Goal: Information Seeking & Learning: Learn about a topic

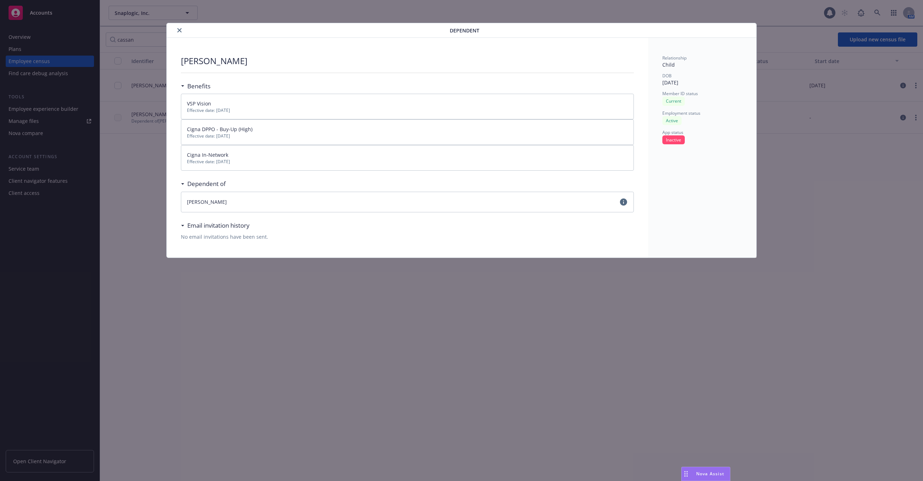
click at [728, 40] on div "Relationship Child DOB 03/06/2022 Member ID status Current Employment status Ac…" at bounding box center [702, 148] width 108 height 220
click at [781, 40] on div "Dependent Enzo Pique Benefits VSP Vision Effective date: 01/01/2025 Cigna DPPO …" at bounding box center [461, 140] width 739 height 235
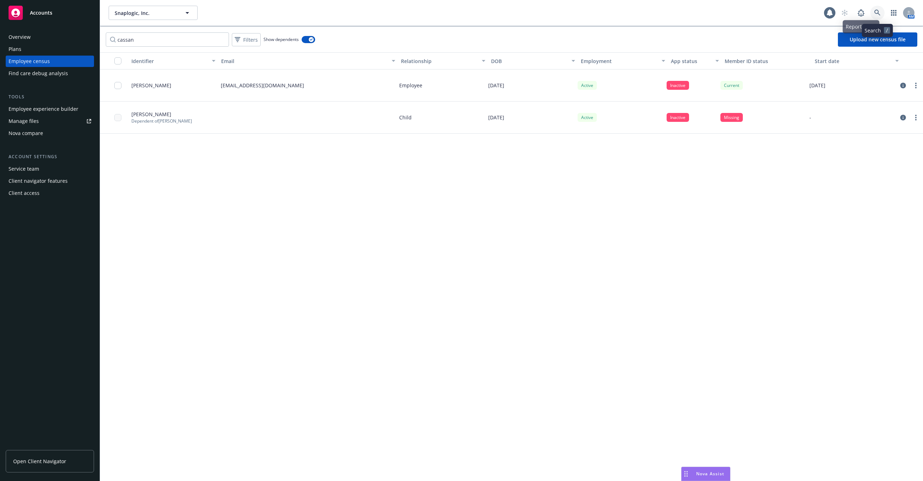
click at [877, 9] on link at bounding box center [877, 13] width 14 height 14
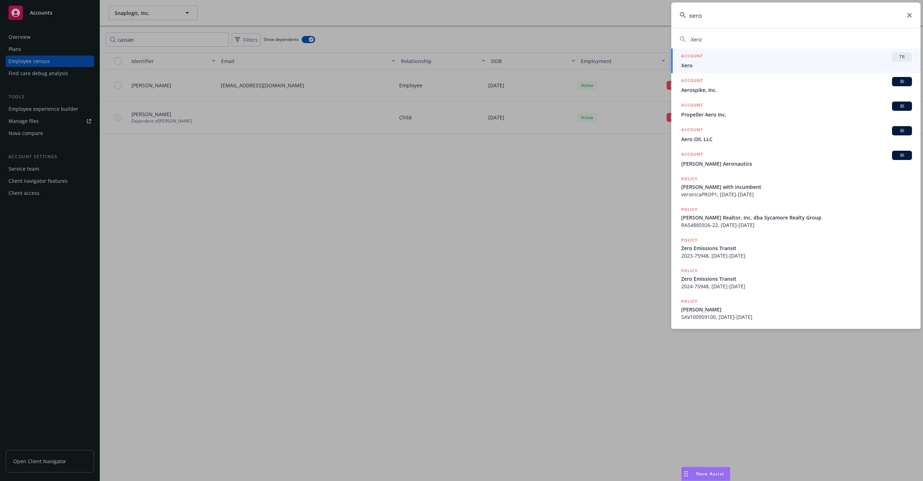
type input "xero"
click at [794, 56] on div "ACCOUNT TR" at bounding box center [796, 56] width 231 height 9
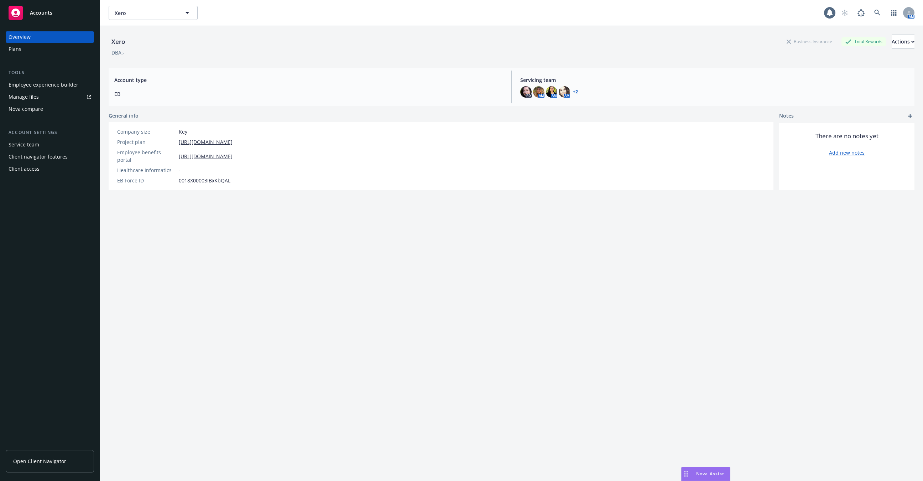
click at [33, 86] on div "Employee experience builder" at bounding box center [44, 84] width 70 height 11
click at [61, 86] on div "Employee experience builder" at bounding box center [44, 84] width 70 height 11
click at [49, 84] on div "Employee experience builder" at bounding box center [44, 84] width 70 height 11
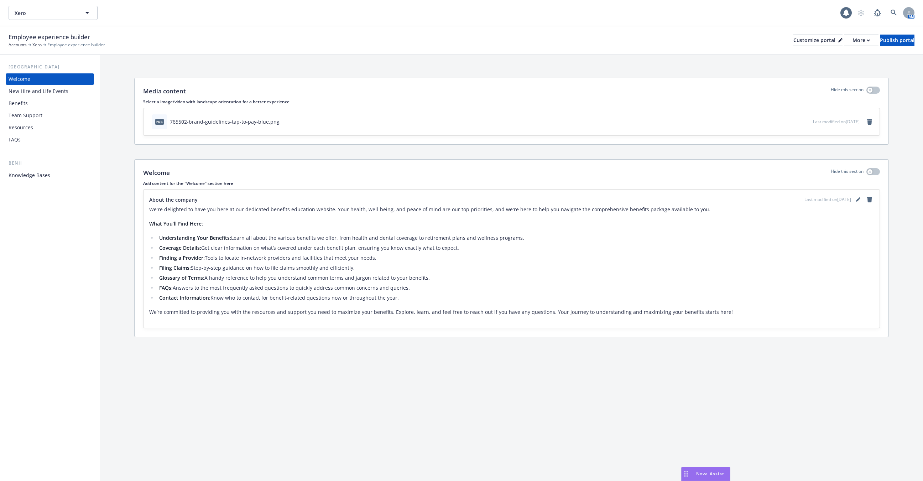
click at [37, 120] on div "Team Support" at bounding box center [26, 115] width 34 height 11
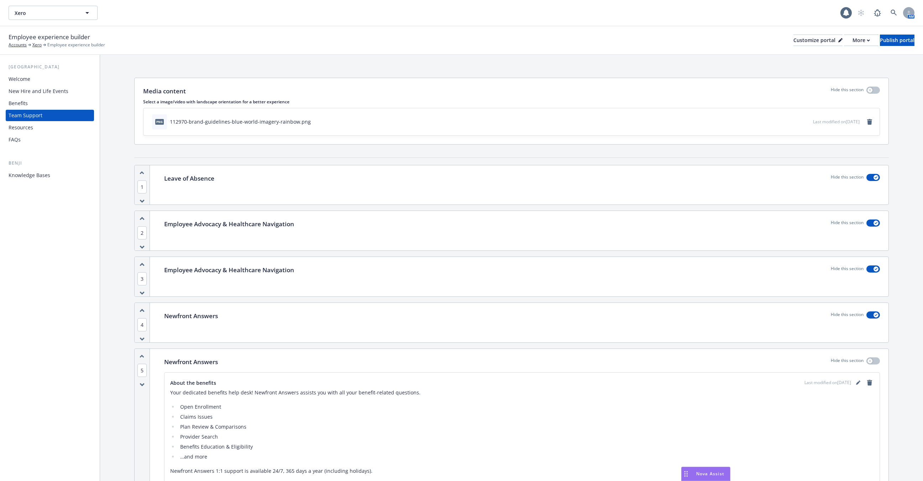
click at [53, 104] on div "Benefits" at bounding box center [50, 103] width 83 height 11
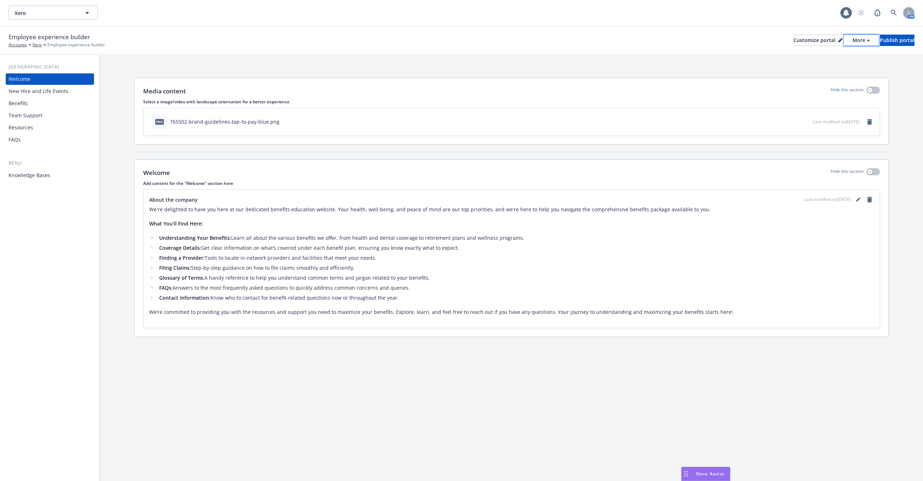
click at [844, 35] on button "More" at bounding box center [861, 40] width 35 height 11
click at [827, 75] on link "Copy portal link" at bounding box center [823, 70] width 65 height 14
click at [34, 105] on div "Benefits" at bounding box center [50, 103] width 83 height 11
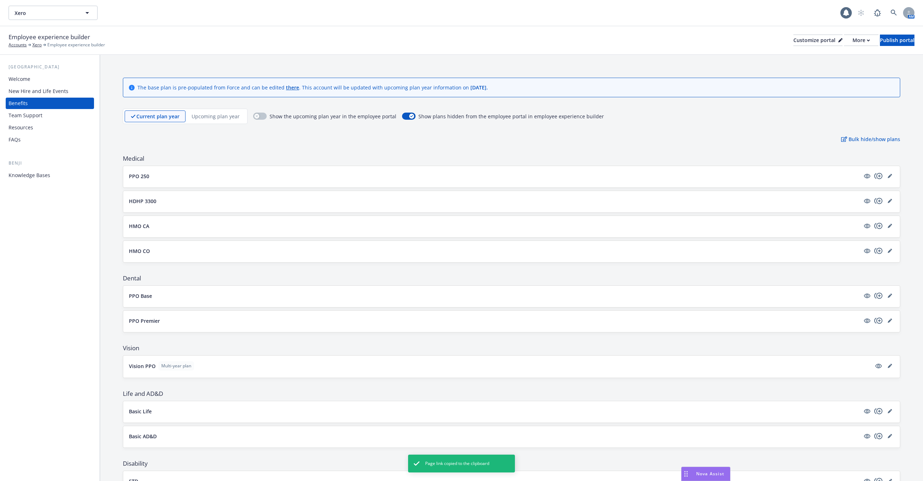
click at [224, 114] on p "Upcoming plan year" at bounding box center [216, 116] width 48 height 7
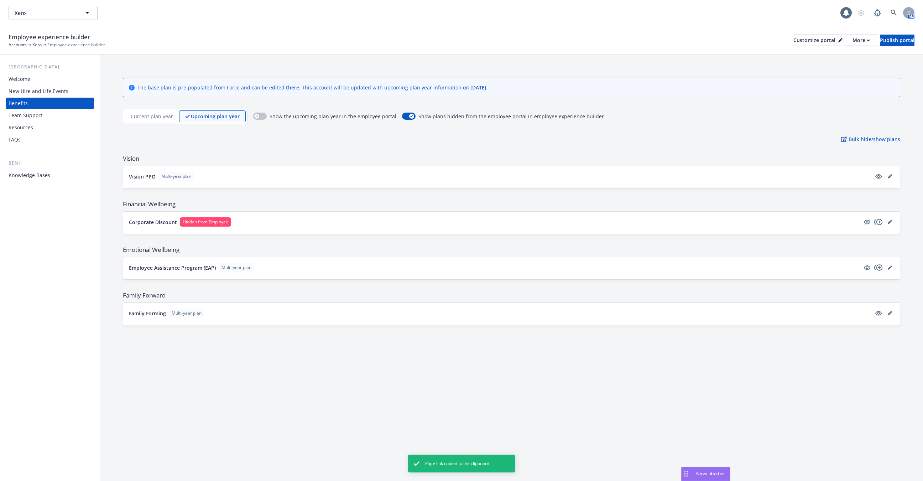
click at [296, 233] on div "Corporate Discount Hidden from Employee" at bounding box center [511, 222] width 777 height 23
click at [276, 218] on button "Corporate Discount Hidden from Employee" at bounding box center [494, 221] width 731 height 9
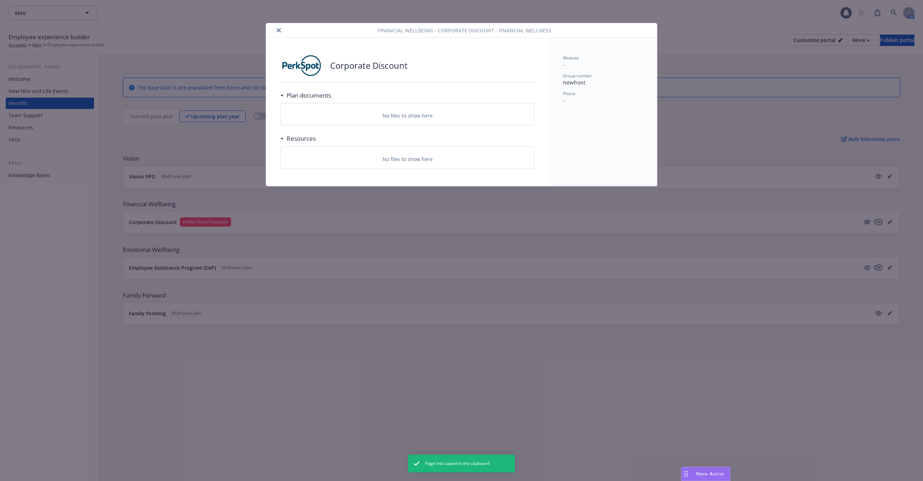
click at [276, 218] on div "Financial Wellbeing - Corporate Discount - Financial Wellness Corporate Discoun…" at bounding box center [461, 240] width 923 height 481
click at [278, 32] on button "close" at bounding box center [279, 30] width 9 height 9
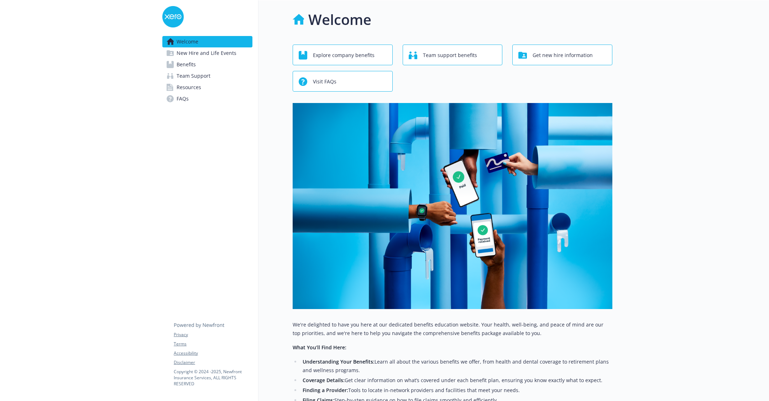
click at [229, 58] on span "New Hire and Life Events" at bounding box center [207, 52] width 60 height 11
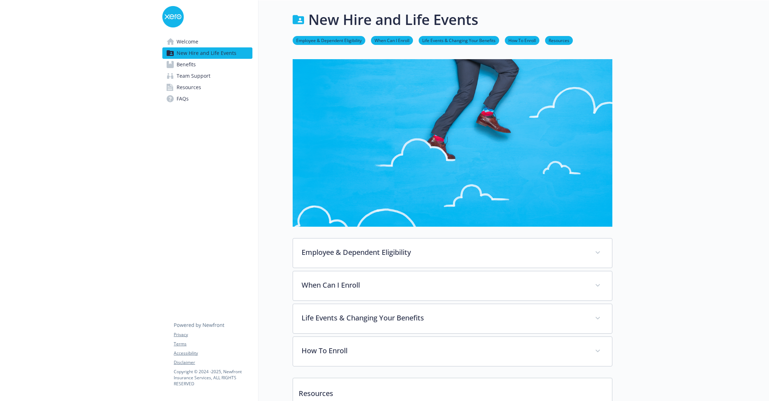
click at [225, 64] on link "Benefits" at bounding box center [207, 64] width 90 height 11
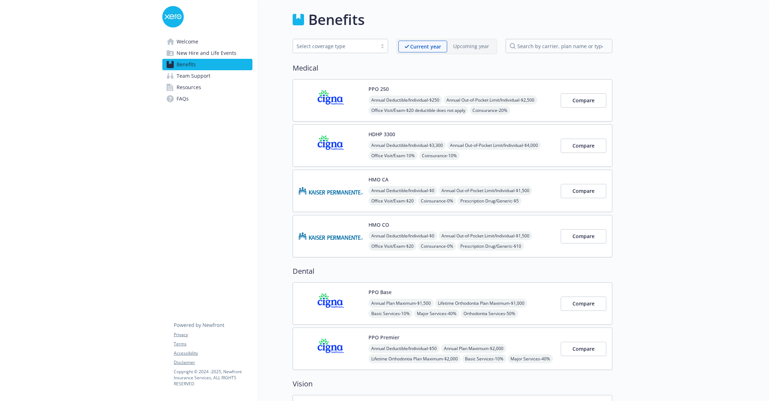
click at [466, 52] on div "There are no upcoming plans at this time" at bounding box center [471, 58] width 105 height 13
click at [470, 43] on p "Upcoming year" at bounding box center [471, 45] width 36 height 7
click at [468, 47] on p "Upcoming year" at bounding box center [471, 45] width 36 height 7
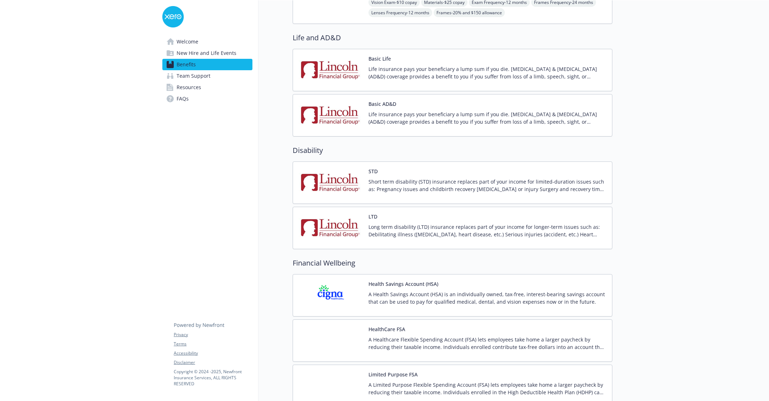
scroll to position [401, 0]
